Goal: Transaction & Acquisition: Purchase product/service

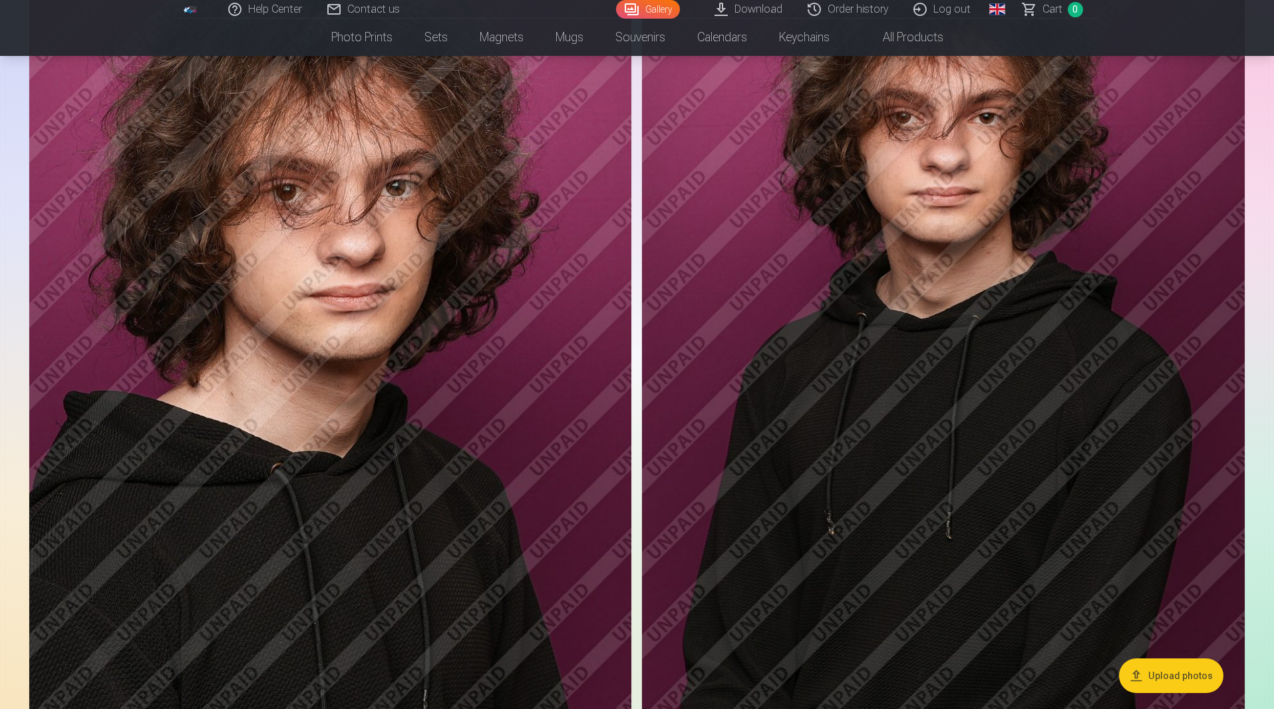
scroll to position [732, 0]
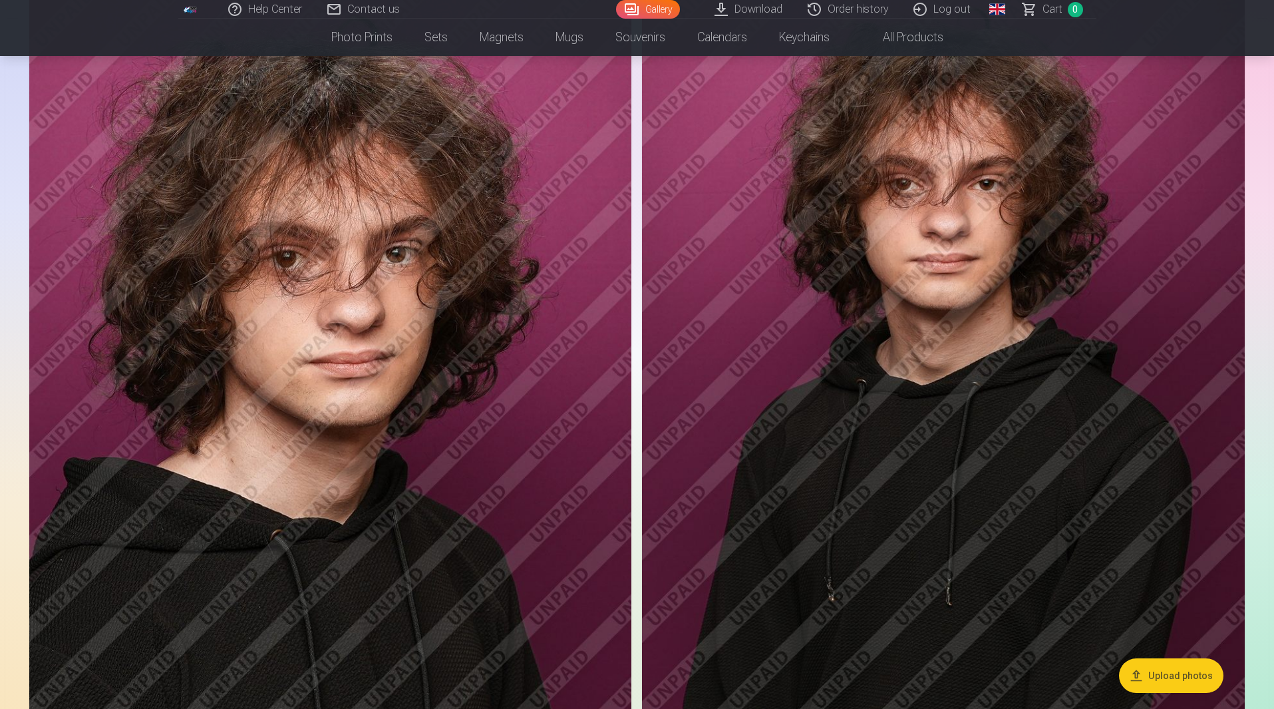
click at [796, 259] on img at bounding box center [943, 434] width 603 height 904
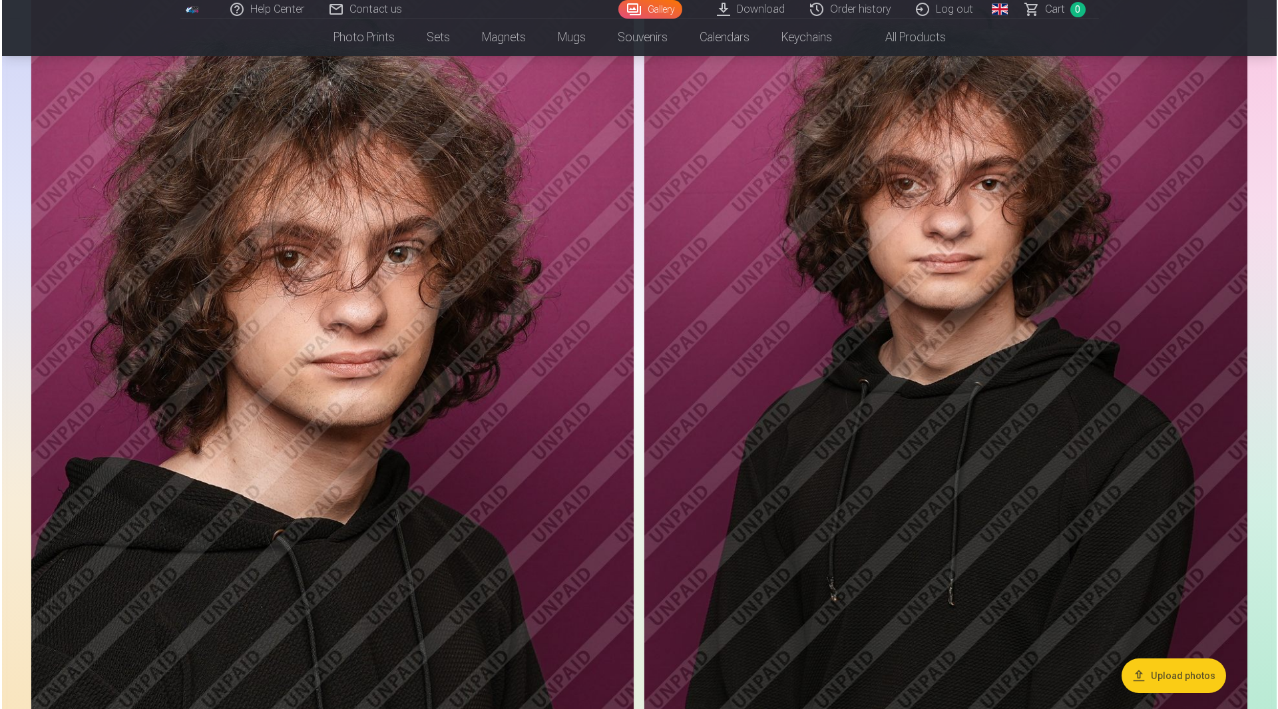
scroll to position [733, 0]
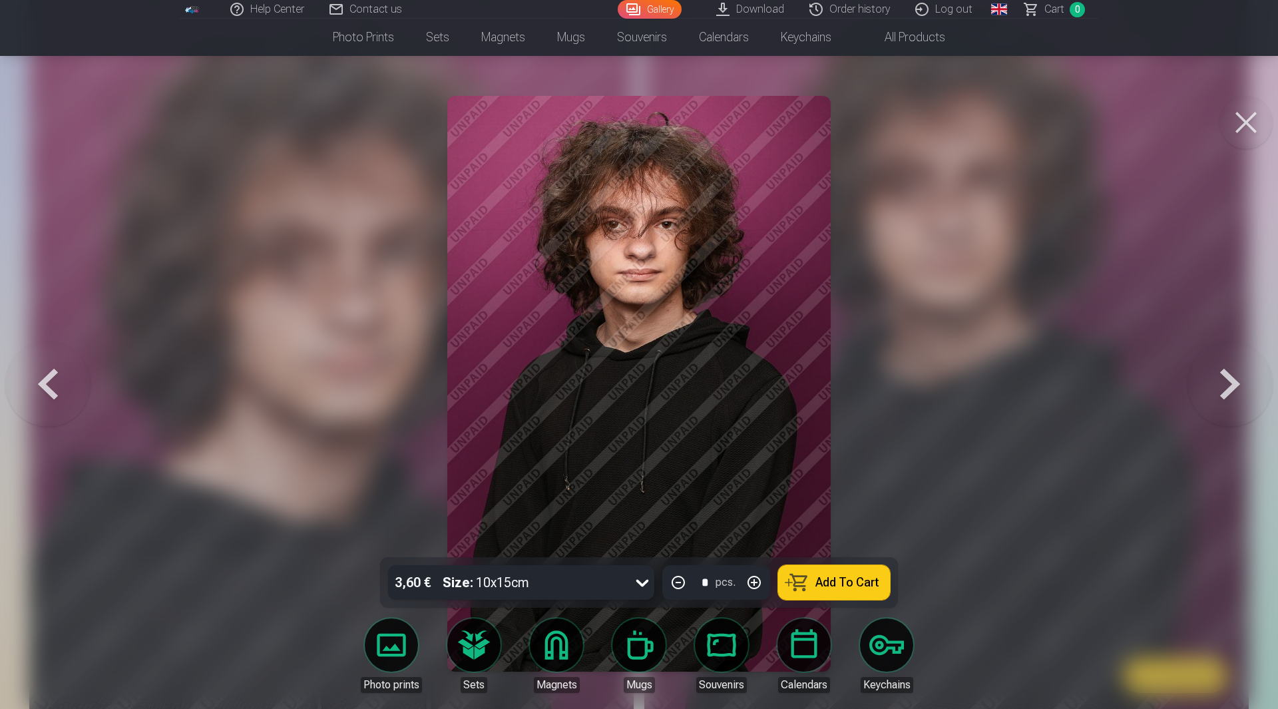
click at [748, 255] on img at bounding box center [638, 384] width 383 height 576
click at [1238, 125] on button at bounding box center [1245, 122] width 53 height 53
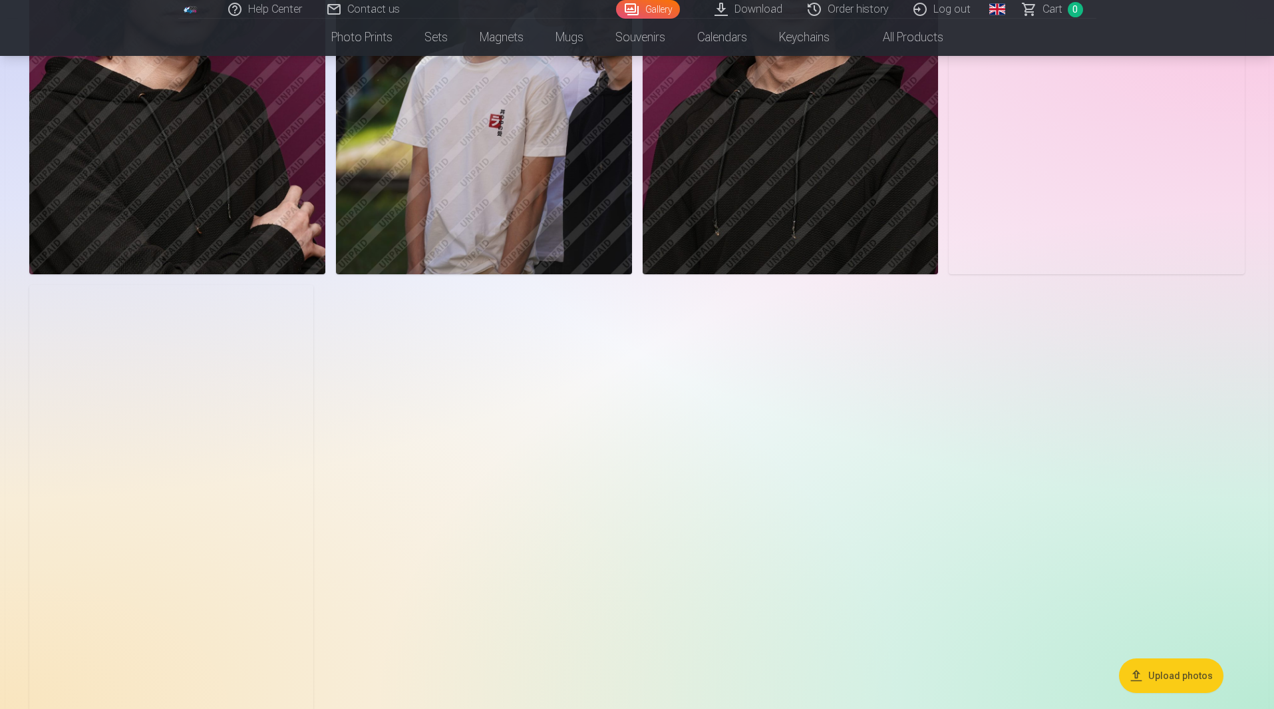
scroll to position [2395, 0]
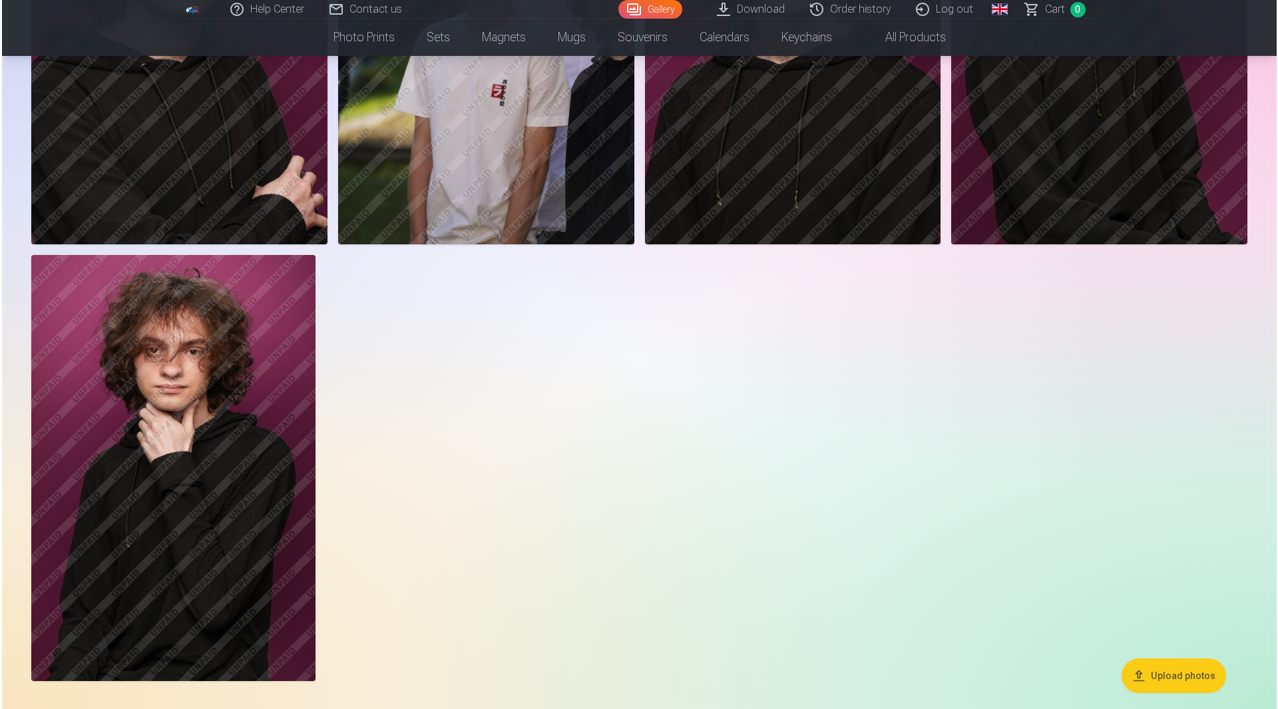
scroll to position [733, 0]
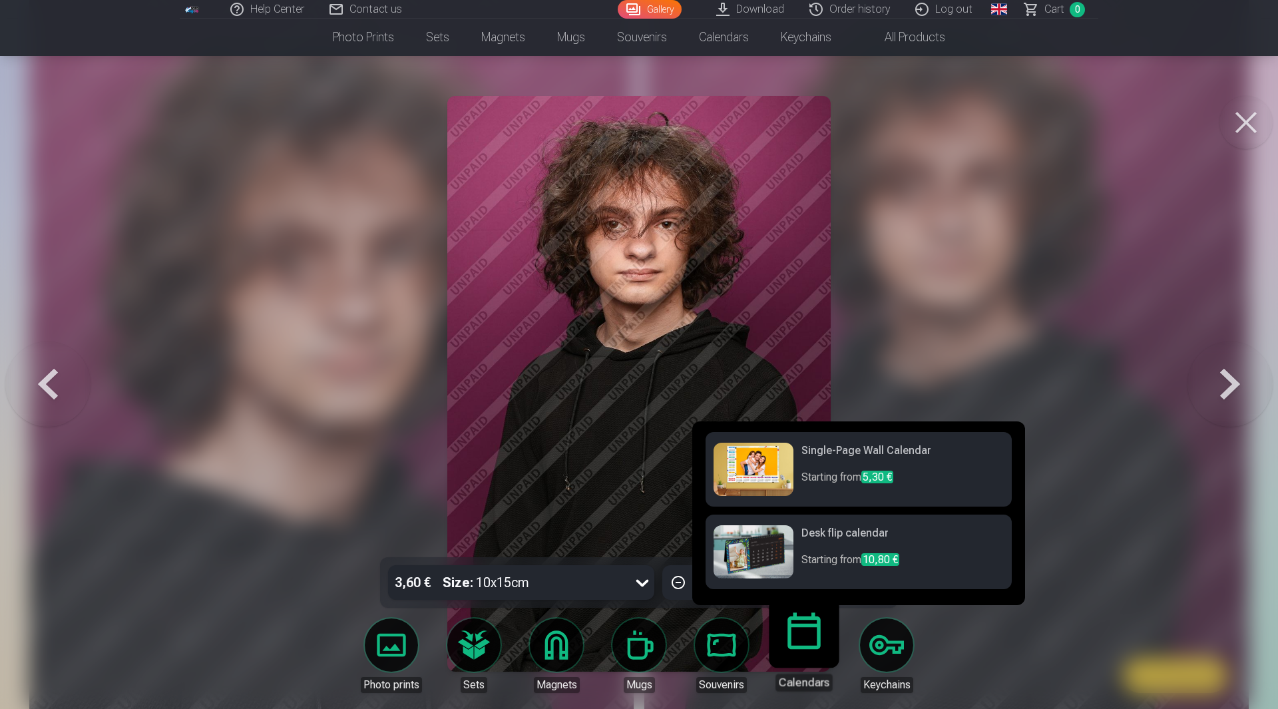
click at [799, 651] on link "Calendars" at bounding box center [804, 650] width 82 height 82
click at [803, 474] on link "Single-Page Wall Calendar Starting from 5,30 €" at bounding box center [858, 469] width 306 height 75
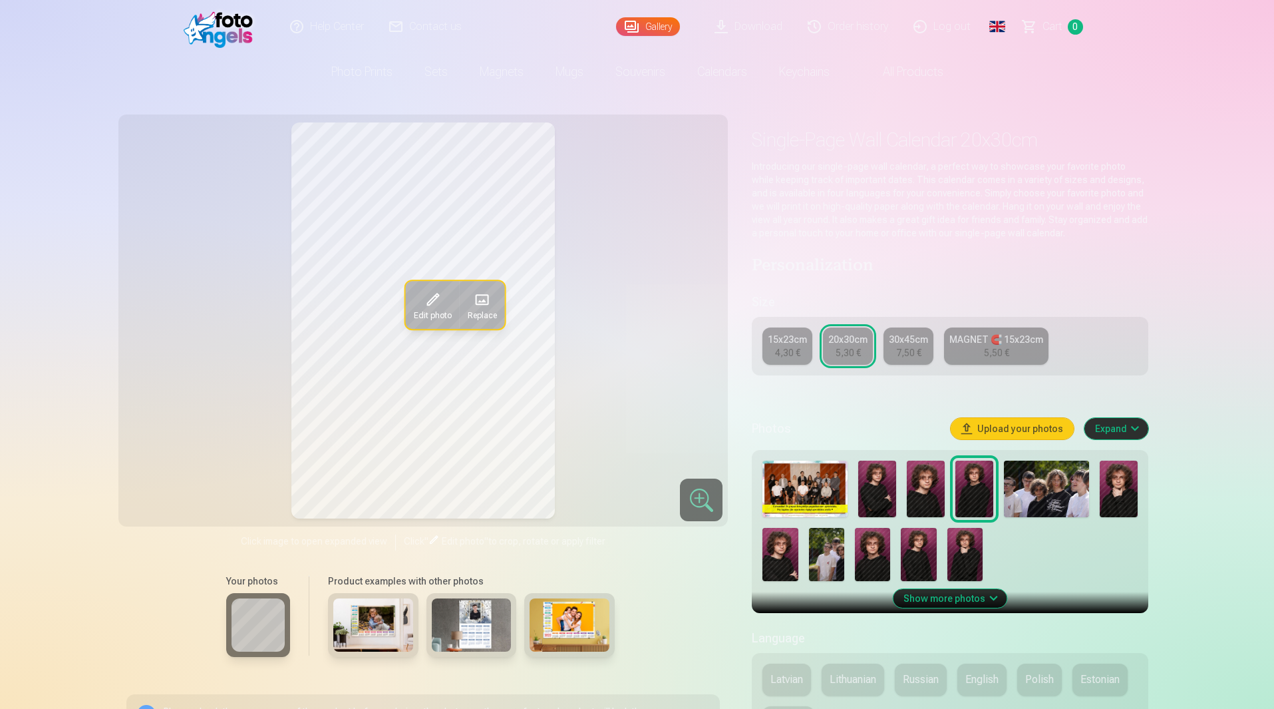
click at [492, 625] on img at bounding box center [472, 624] width 80 height 53
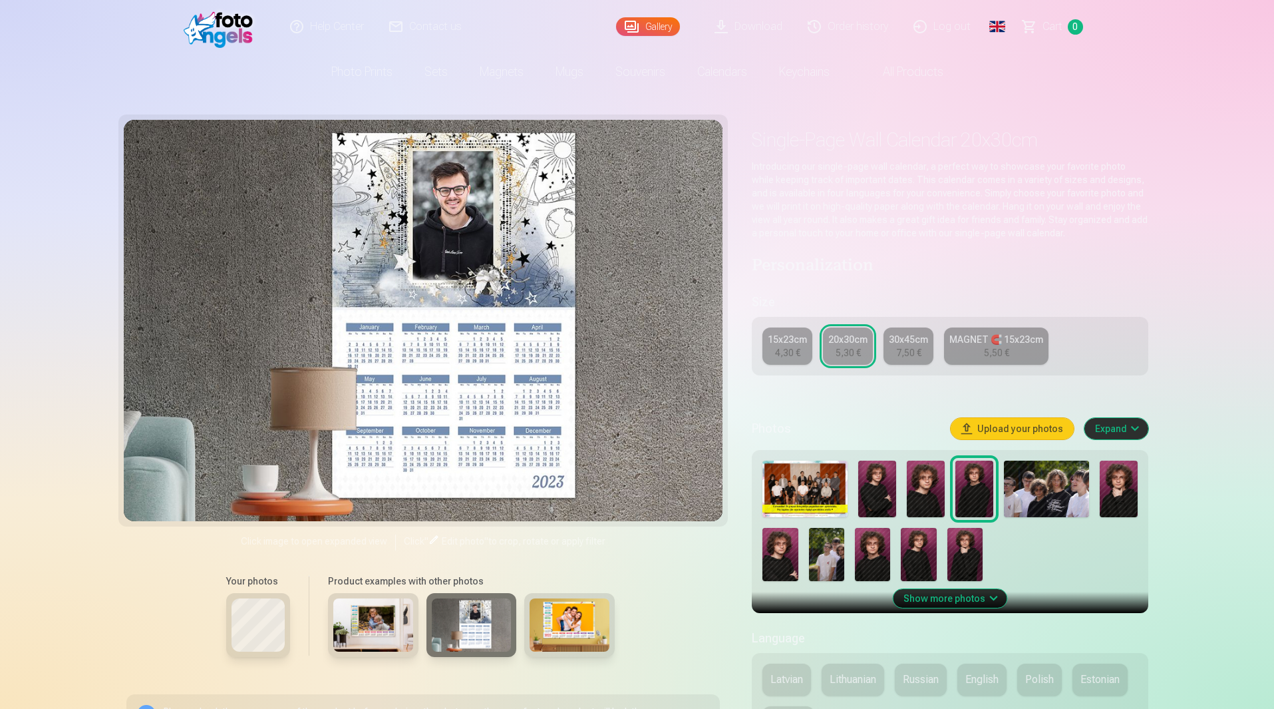
click at [874, 491] on img at bounding box center [877, 488] width 38 height 57
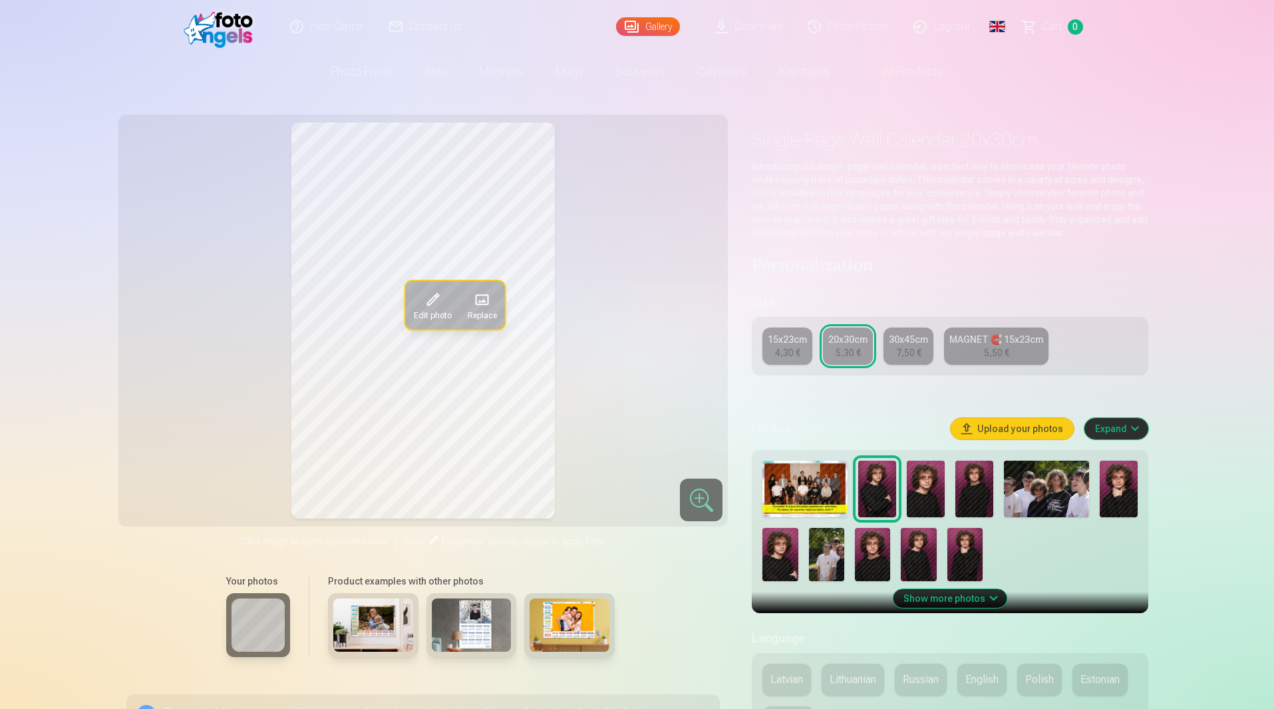
click at [375, 624] on img at bounding box center [373, 624] width 80 height 53
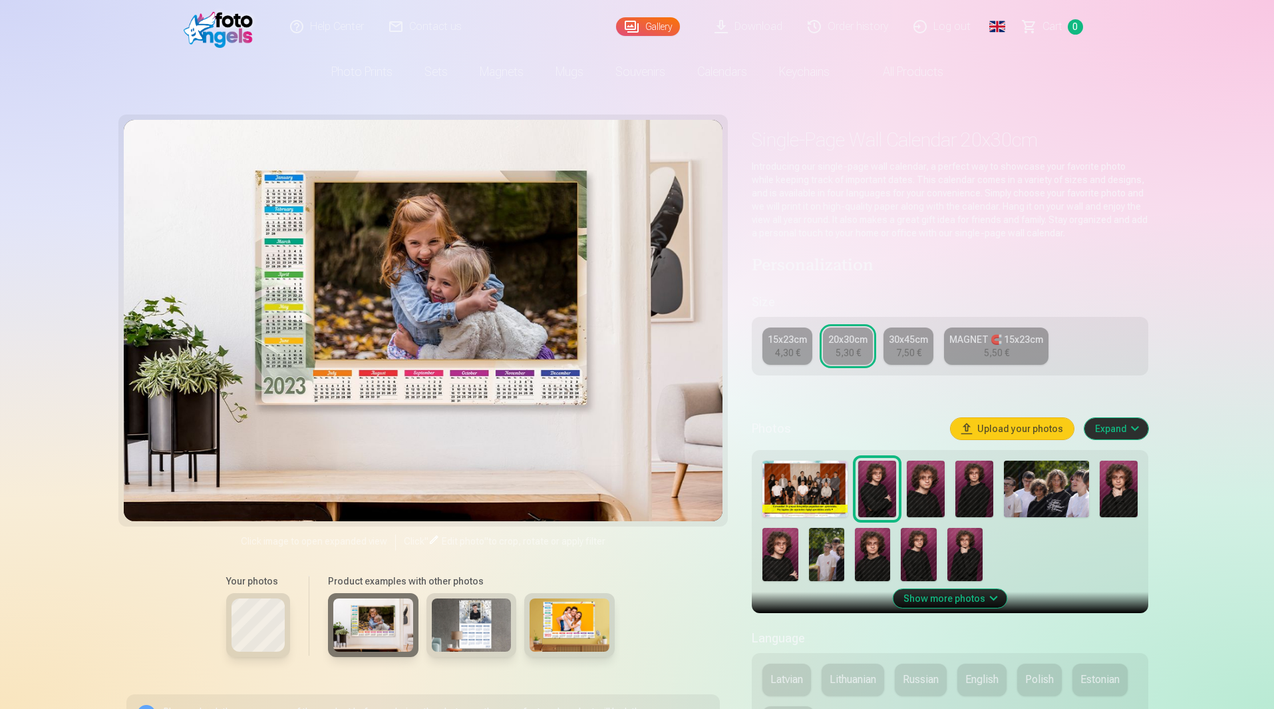
click at [975, 485] on img at bounding box center [974, 488] width 38 height 57
